Goal: Transaction & Acquisition: Obtain resource

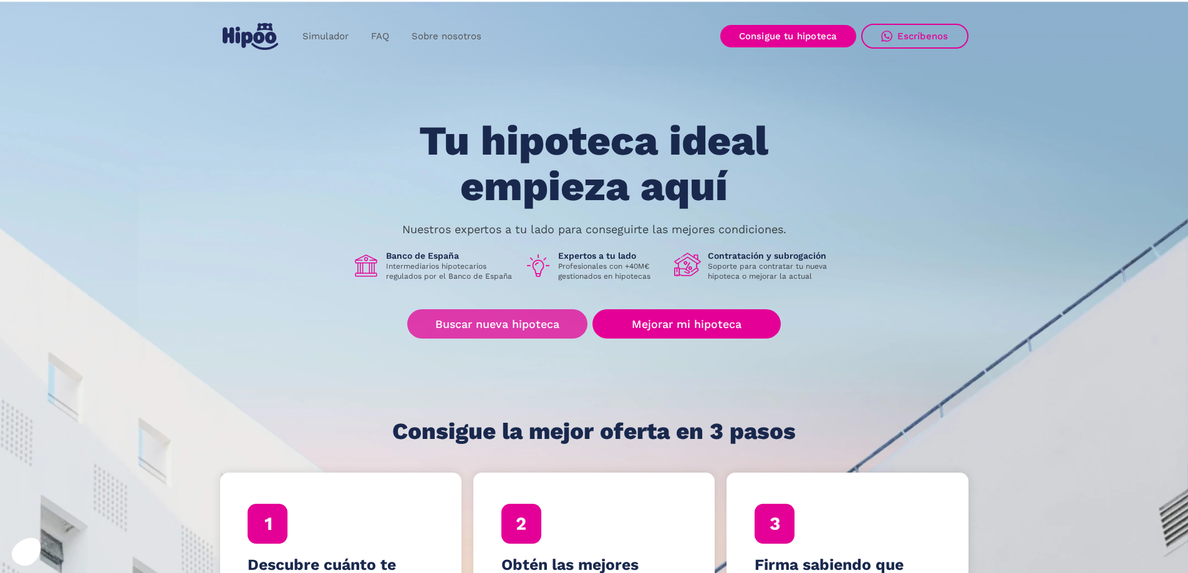
click at [531, 323] on link "Buscar nueva hipoteca" at bounding box center [497, 323] width 180 height 29
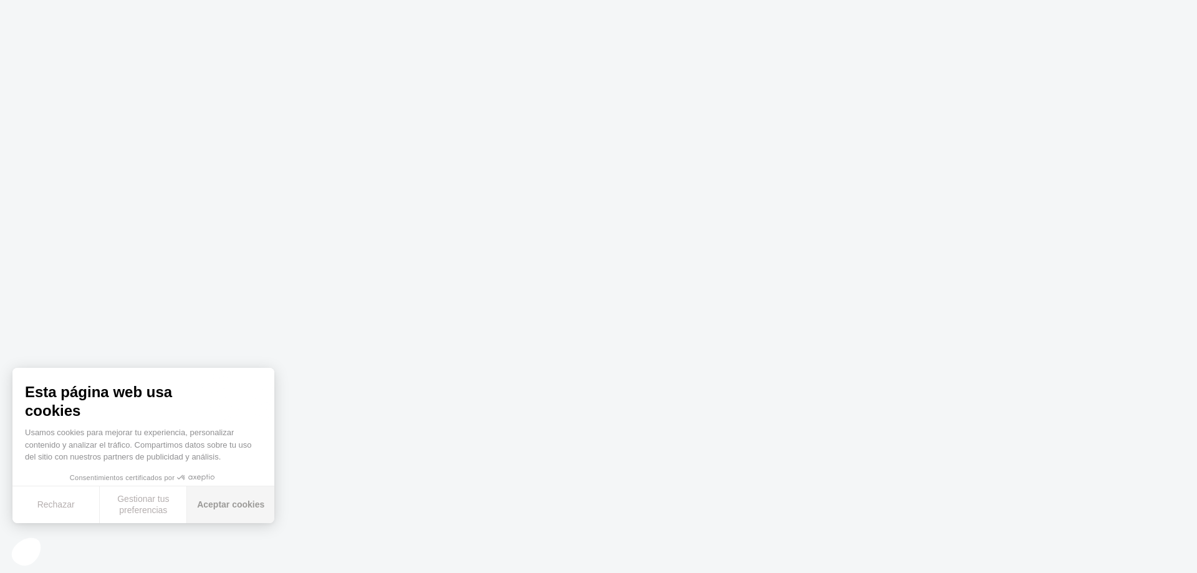
click at [215, 509] on button "Aceptar cookies" at bounding box center [230, 504] width 87 height 37
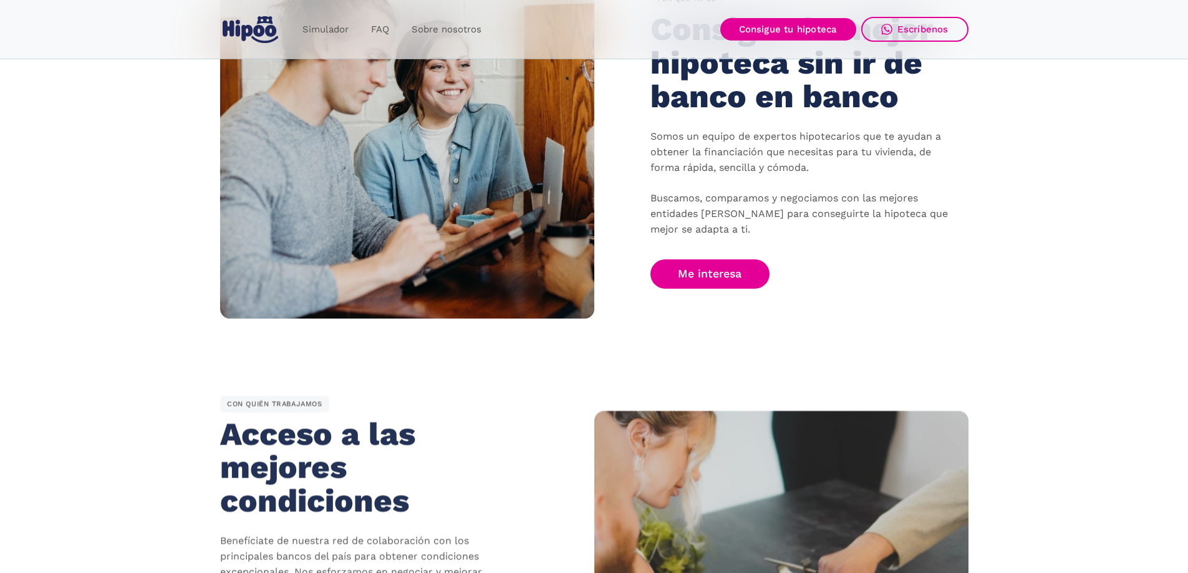
scroll to position [1185, 0]
